Goal: Find contact information: Find contact information

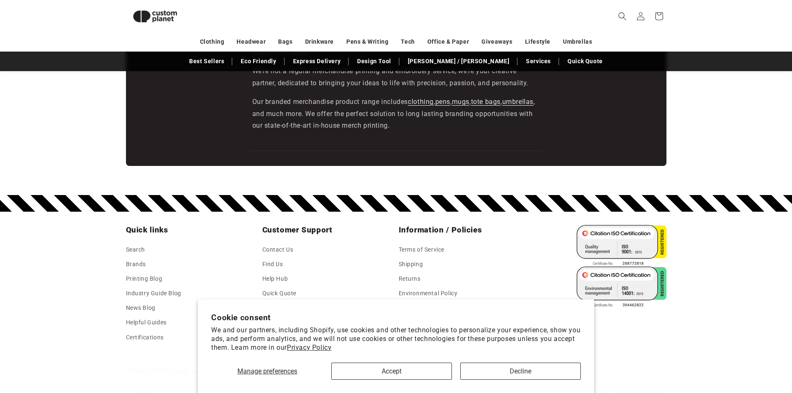
scroll to position [1393, 0]
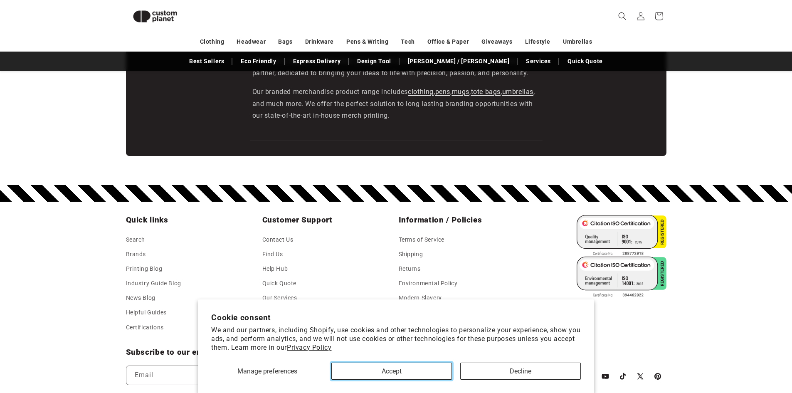
click at [400, 372] on button "Accept" at bounding box center [391, 370] width 121 height 17
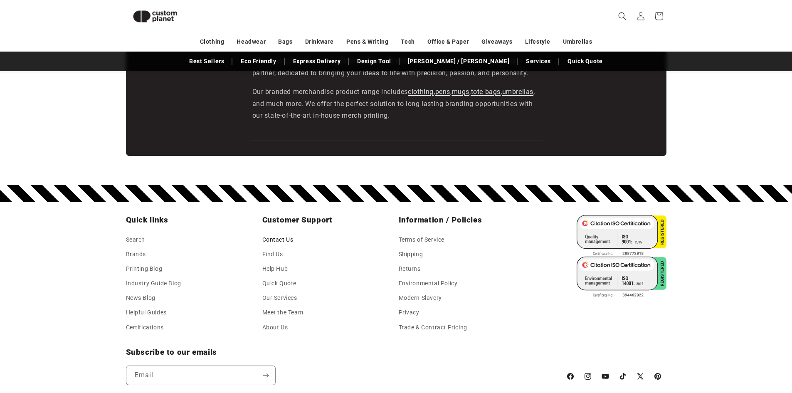
click at [273, 242] on link "Contact Us" at bounding box center [277, 240] width 31 height 12
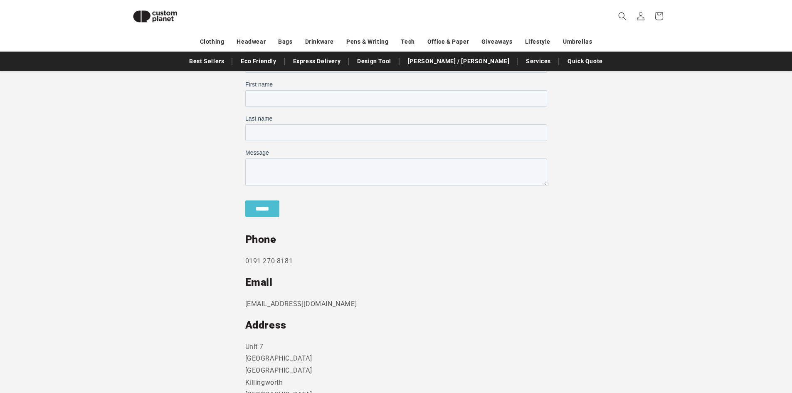
scroll to position [280, 0]
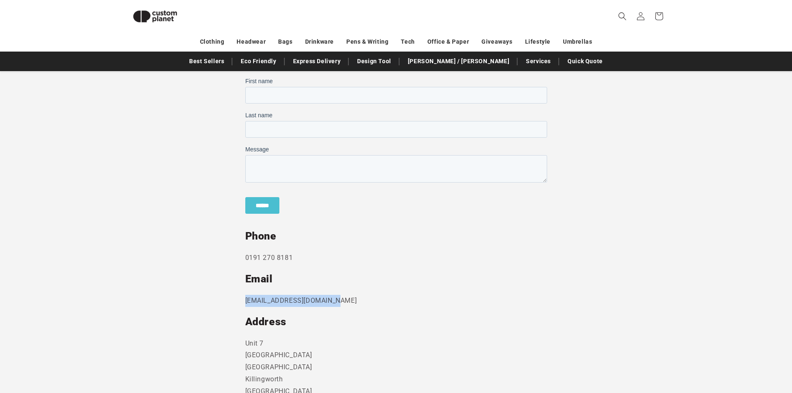
drag, startPoint x: 330, startPoint y: 300, endPoint x: 244, endPoint y: 303, distance: 85.7
click at [244, 303] on section "Send us a message and someone will get back to you within 24 hours. Phone 0191 …" at bounding box center [396, 236] width 792 height 453
copy p "sales@customplanet.co.uk"
